Goal: Transaction & Acquisition: Purchase product/service

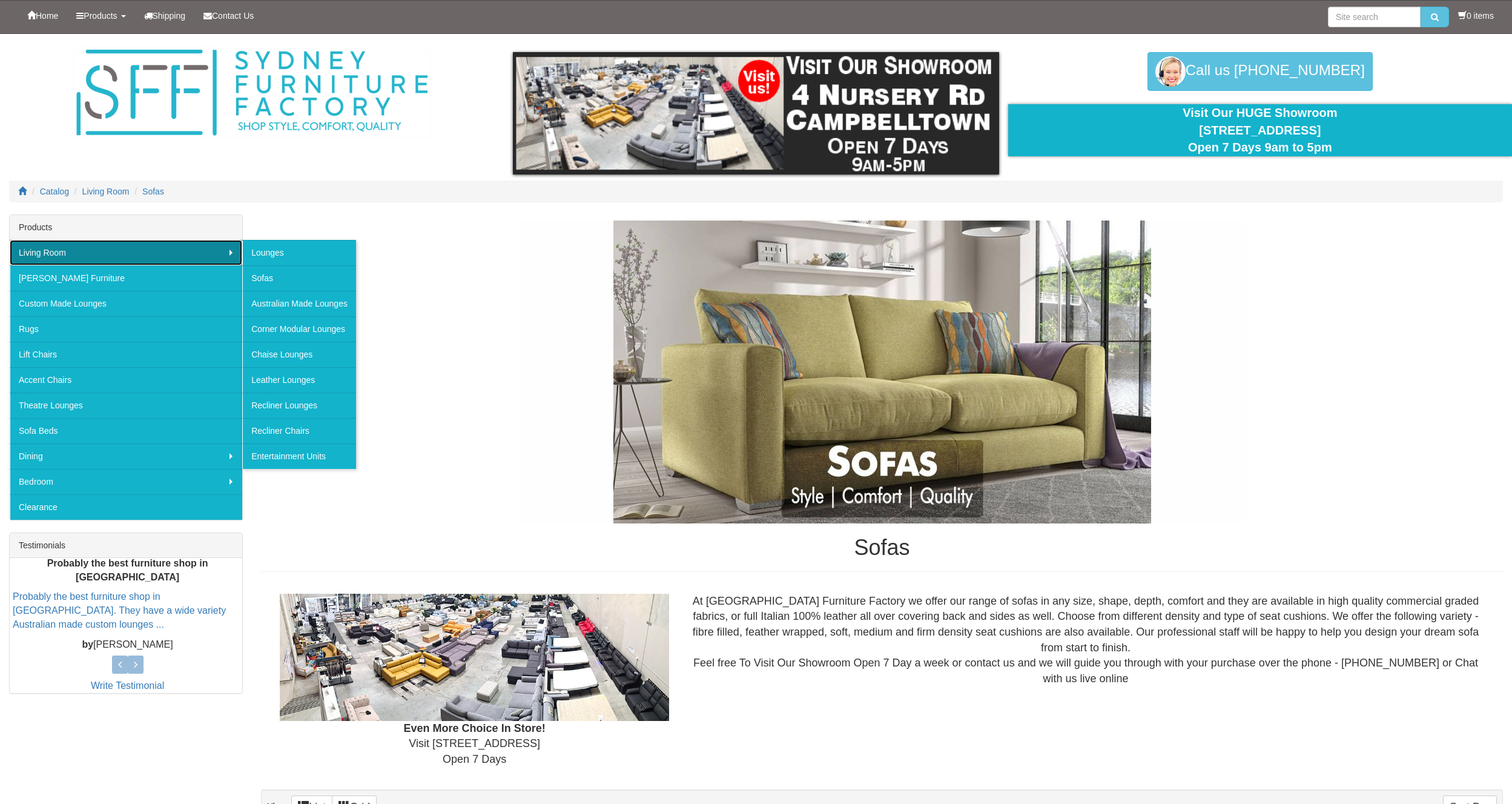
click at [210, 258] on link "Living Room" at bounding box center [125, 252] width 232 height 25
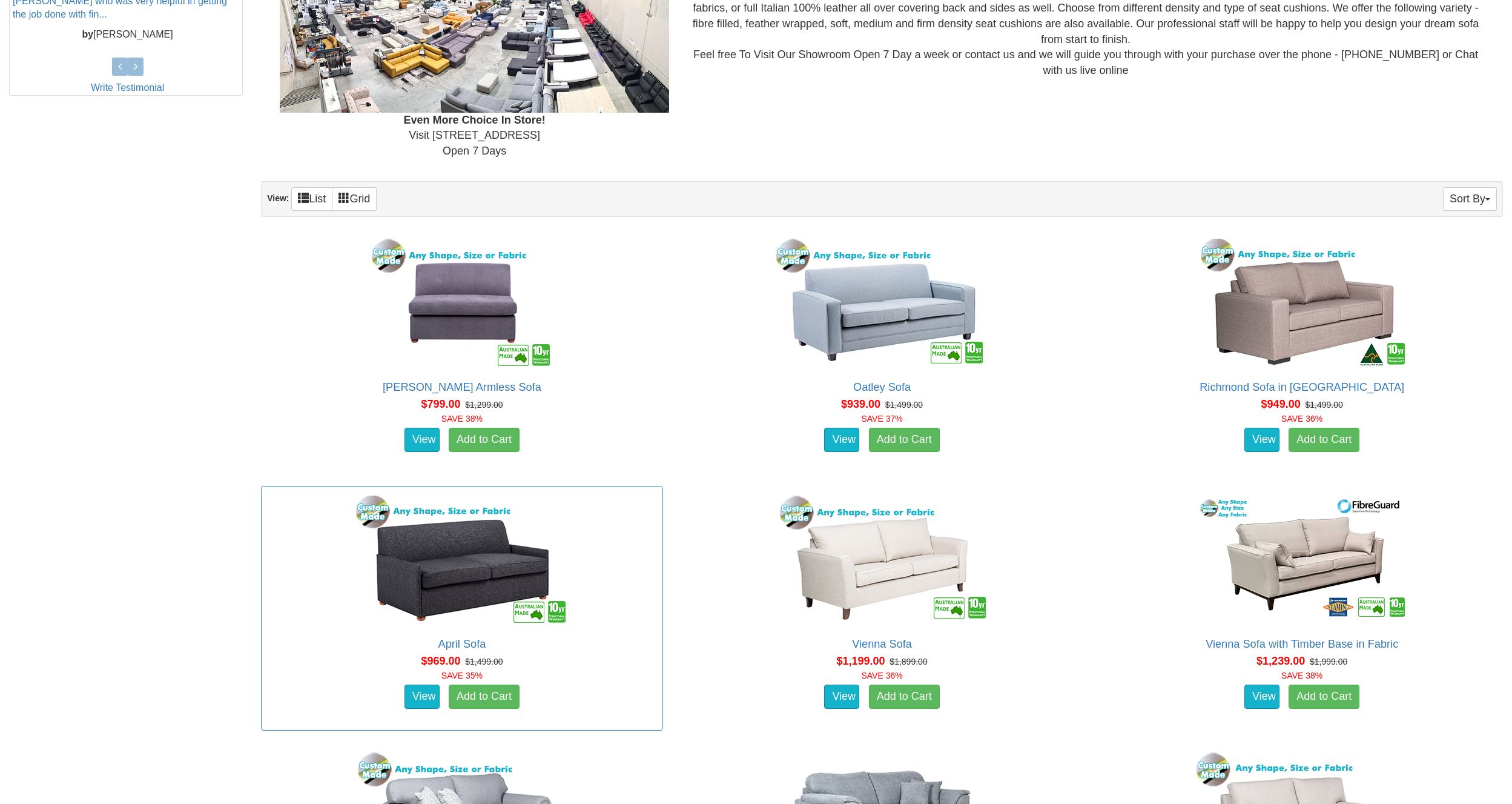
scroll to position [606, 0]
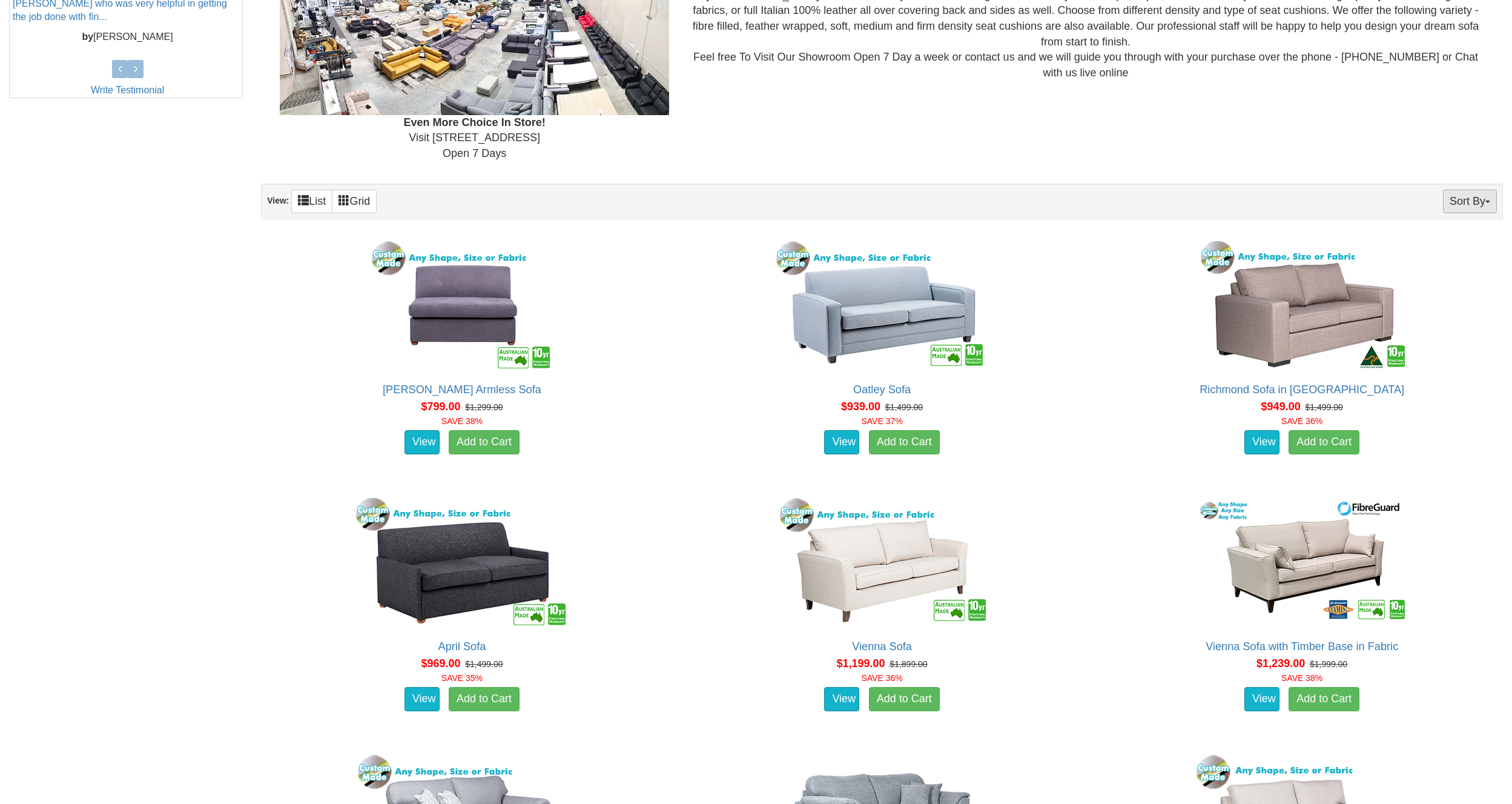
click at [1454, 196] on button "Sort By" at bounding box center [1470, 202] width 54 height 23
click at [1431, 241] on link "Price+" at bounding box center [1448, 241] width 96 height 16
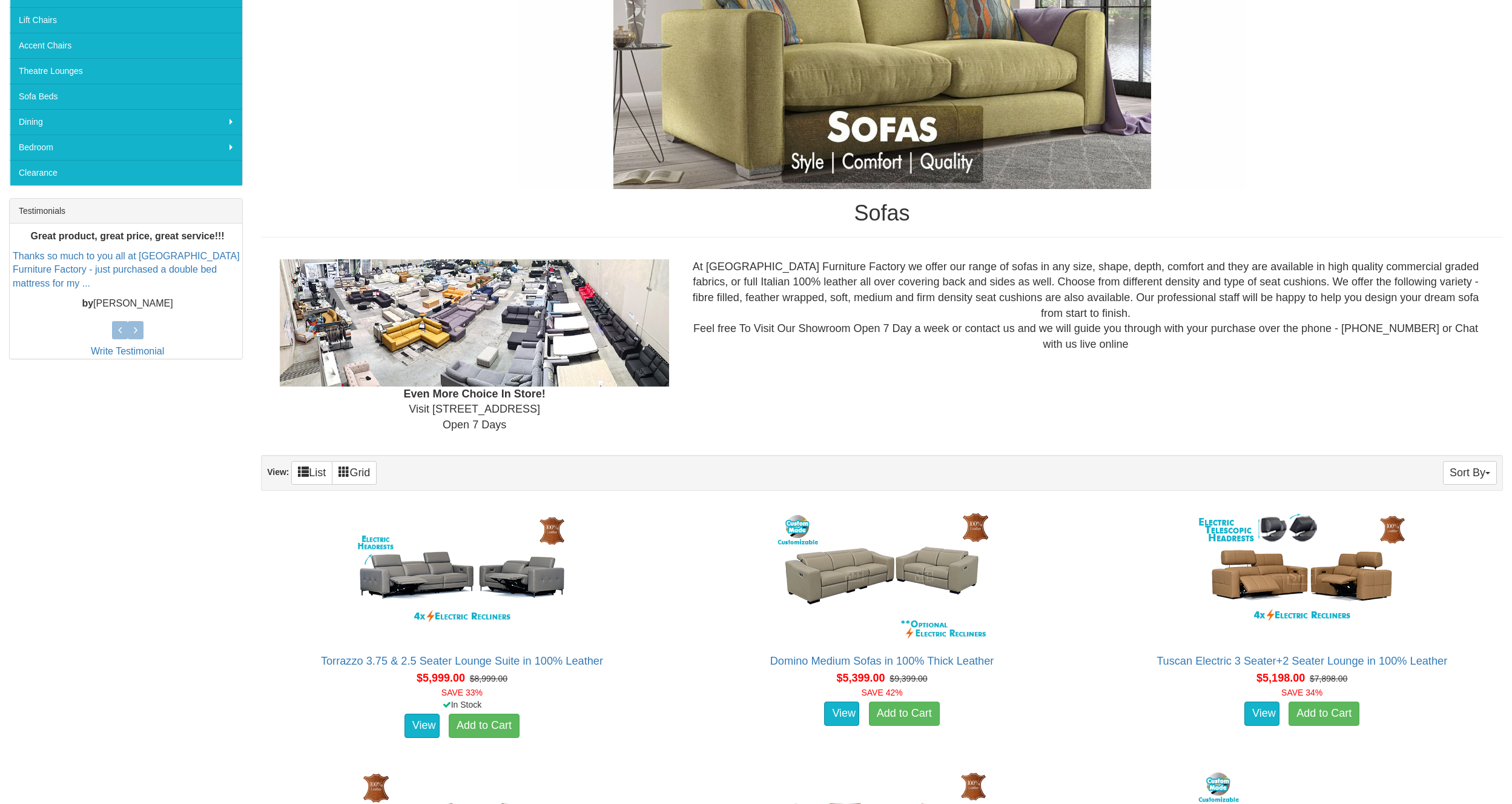
scroll to position [606, 0]
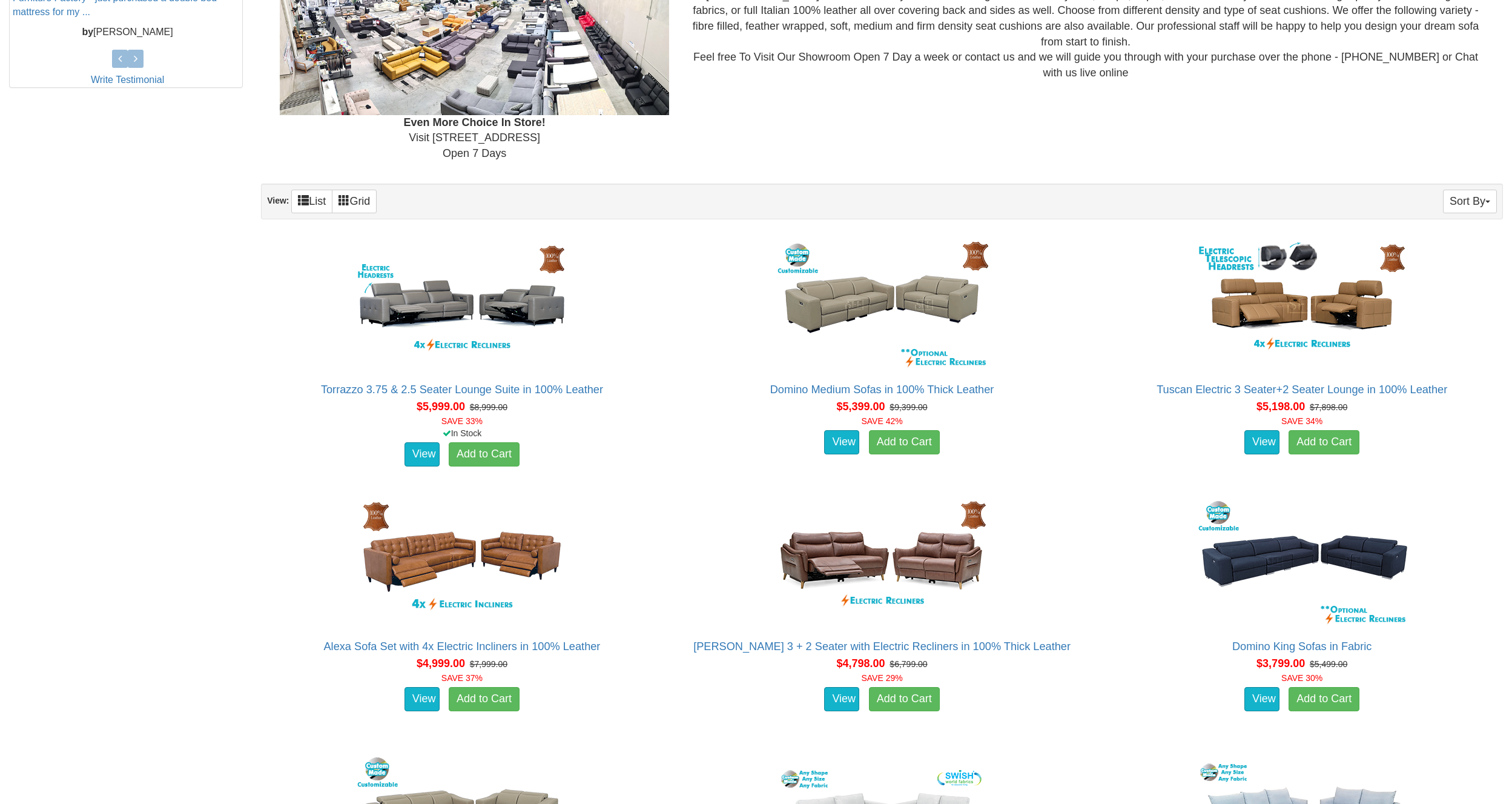
click at [1481, 215] on div "Sort By Product Name Price- Quantity View: List Grid" at bounding box center [882, 202] width 1241 height 36
click at [1482, 215] on div "Sort By Product Name Price- Quantity View: List Grid" at bounding box center [882, 202] width 1241 height 36
click at [1483, 204] on button "Sort By" at bounding box center [1470, 202] width 54 height 23
click at [1464, 245] on link "Price-" at bounding box center [1448, 241] width 96 height 16
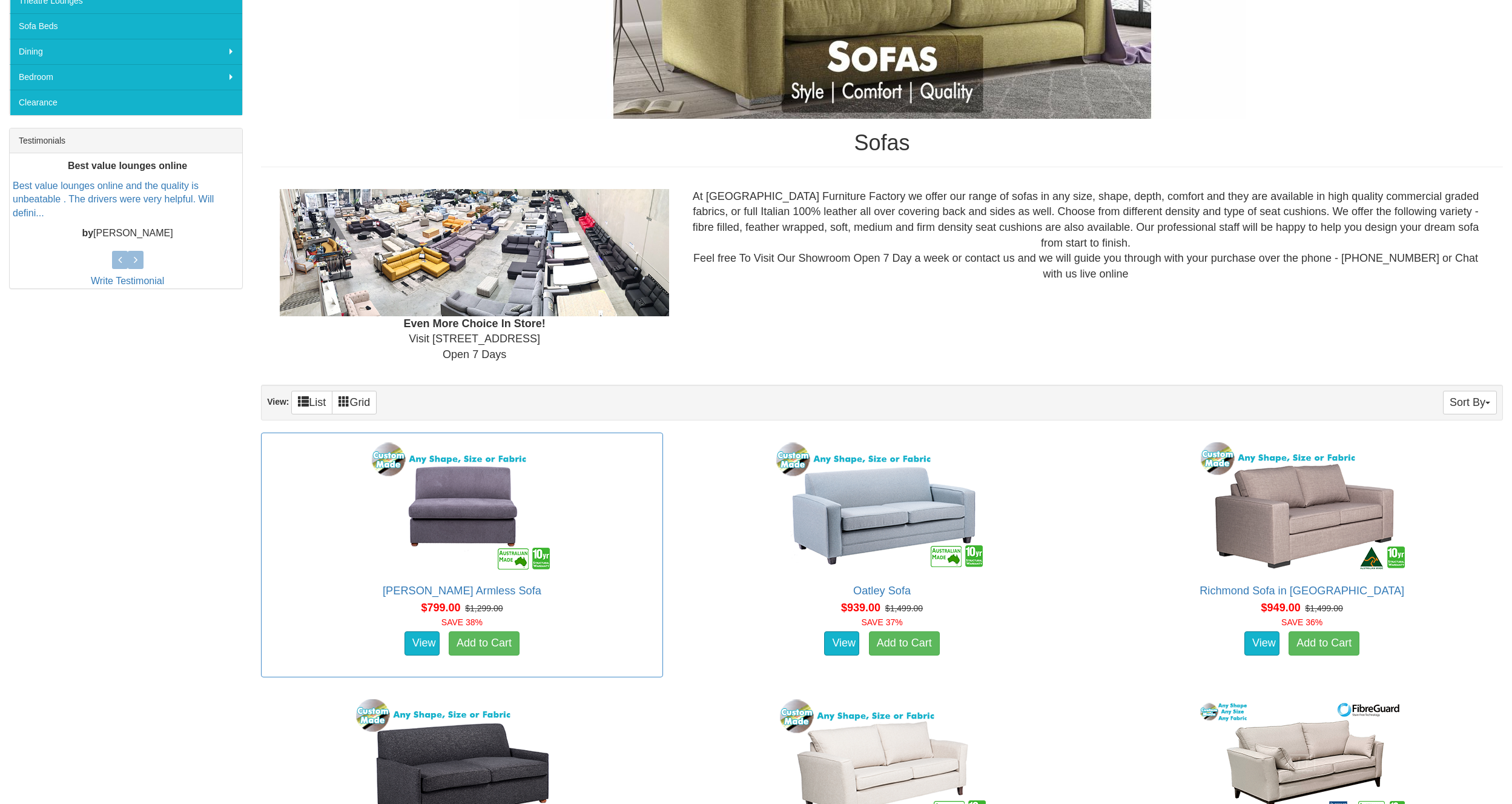
scroll to position [182, 0]
